Goal: Task Accomplishment & Management: Manage account settings

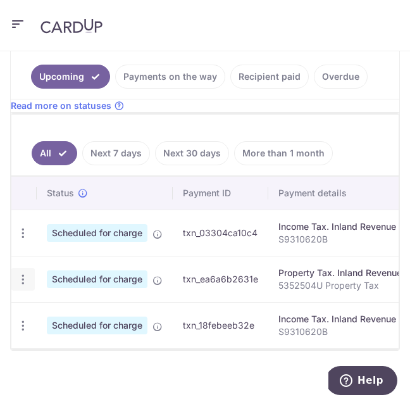
click at [22, 281] on icon "button" at bounding box center [22, 279] width 13 height 13
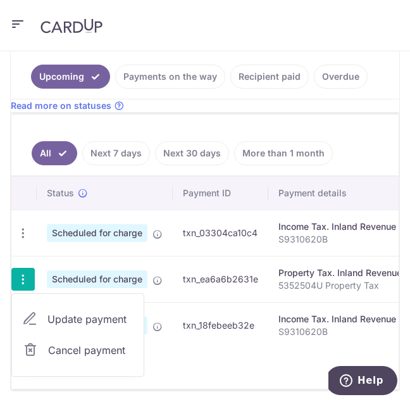
click at [65, 354] on span "Cancel payment" at bounding box center [90, 349] width 85 height 15
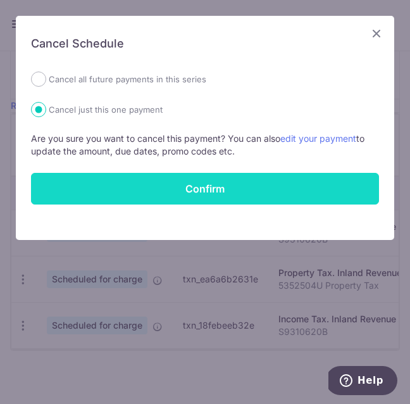
click at [149, 192] on button "Confirm" at bounding box center [205, 189] width 348 height 32
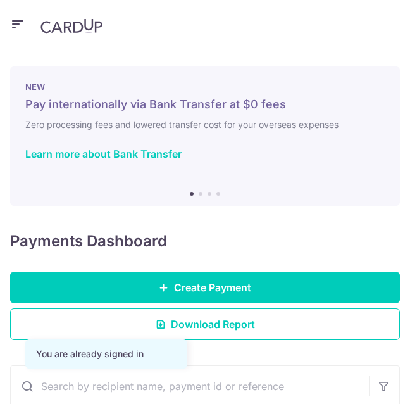
click at [16, 21] on icon "button" at bounding box center [17, 24] width 15 height 16
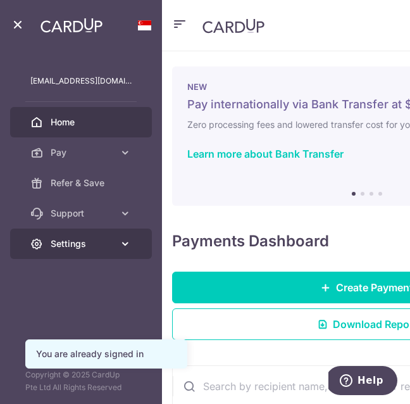
click at [87, 247] on span "Settings" at bounding box center [82, 243] width 63 height 13
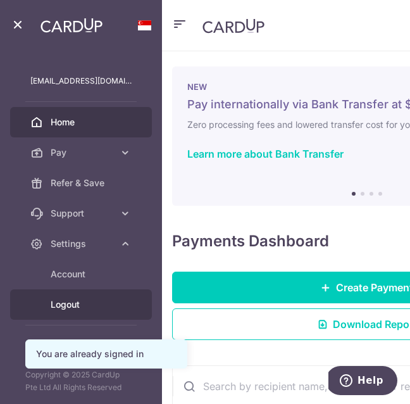
click at [73, 305] on span "Logout" at bounding box center [91, 304] width 81 height 13
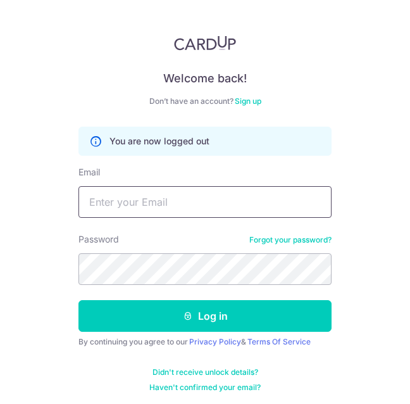
type input "[EMAIL_ADDRESS][DOMAIN_NAME]"
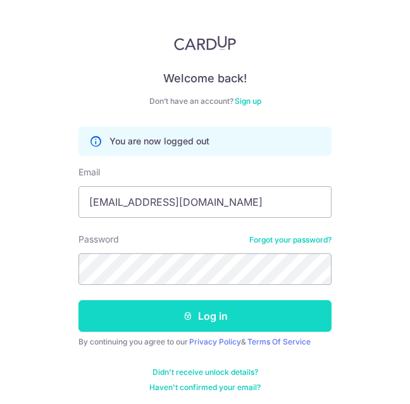
click at [135, 328] on button "Log in" at bounding box center [204, 316] width 253 height 32
